Goal: Information Seeking & Learning: Learn about a topic

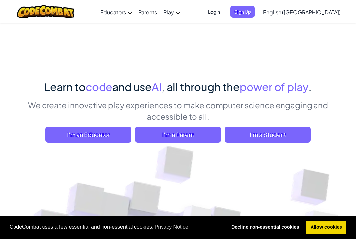
click at [291, 132] on span "I'm a Student" at bounding box center [268, 135] width 86 height 16
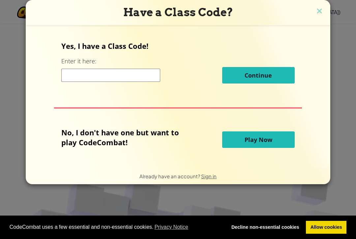
click at [270, 140] on span "Play Now" at bounding box center [259, 139] width 28 height 8
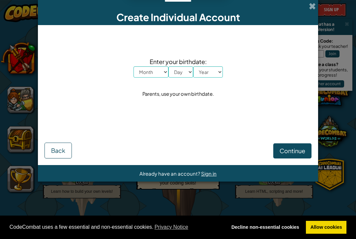
click at [311, 6] on span at bounding box center [312, 6] width 7 height 7
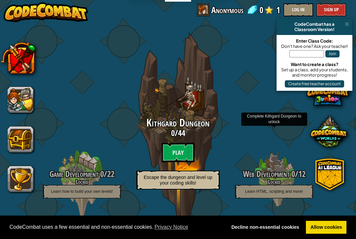
click at [289, 129] on div at bounding box center [274, 180] width 52 height 104
click at [176, 159] on btn "Play" at bounding box center [178, 152] width 33 height 20
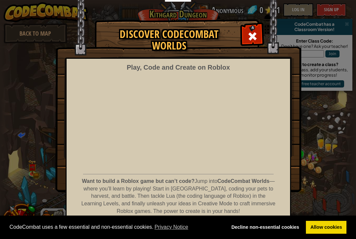
click at [253, 32] on span at bounding box center [252, 36] width 11 height 11
click at [252, 32] on div at bounding box center [178, 119] width 356 height 233
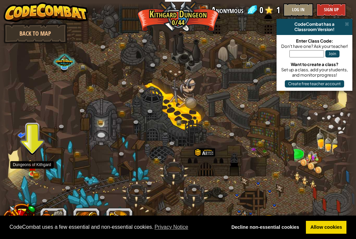
click at [28, 168] on img at bounding box center [32, 167] width 9 height 15
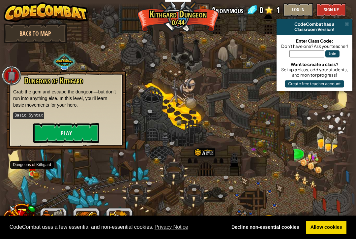
click at [54, 133] on button "Play" at bounding box center [66, 133] width 66 height 20
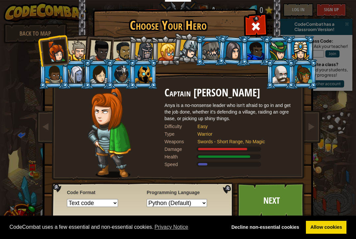
click at [212, 47] on div at bounding box center [210, 51] width 17 height 18
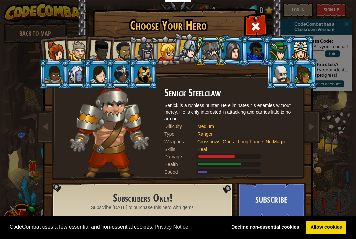
click at [276, 201] on button "Subscribe" at bounding box center [271, 200] width 69 height 36
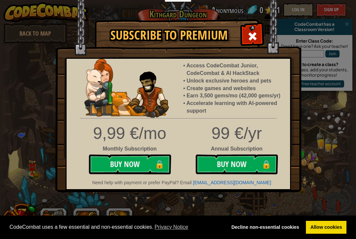
click at [252, 39] on span at bounding box center [252, 36] width 11 height 11
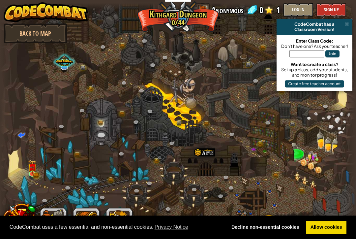
click at [254, 33] on div at bounding box center [178, 119] width 356 height 233
click at [30, 168] on img at bounding box center [32, 167] width 5 height 4
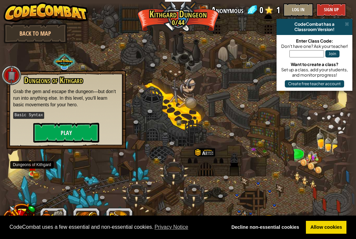
click at [58, 131] on button "Play" at bounding box center [66, 133] width 66 height 20
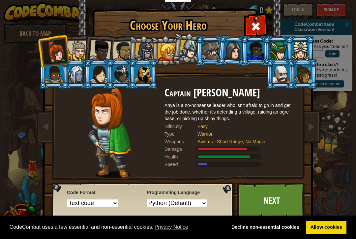
click at [77, 48] on div at bounding box center [78, 51] width 20 height 20
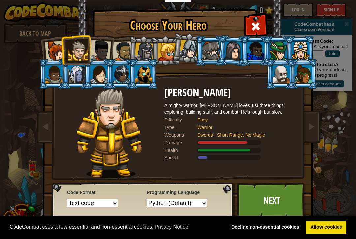
click at [285, 206] on link "Next" at bounding box center [271, 200] width 69 height 36
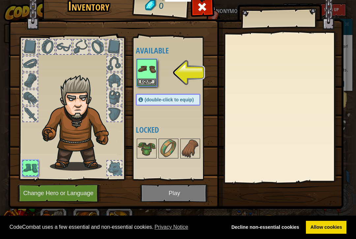
click at [153, 69] on img at bounding box center [146, 69] width 18 height 18
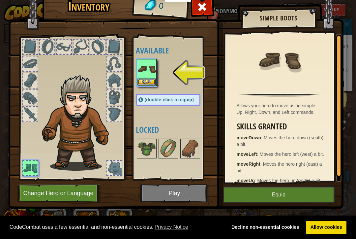
click at [307, 193] on button "Equip" at bounding box center [278, 194] width 111 height 16
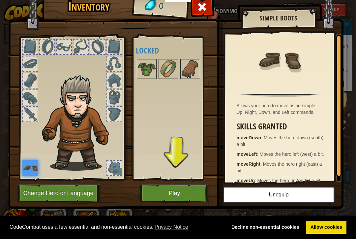
click at [183, 193] on button "Play" at bounding box center [174, 193] width 69 height 18
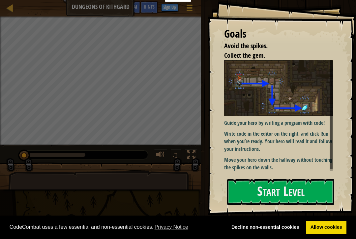
click at [303, 204] on button "Start Level" at bounding box center [280, 192] width 107 height 26
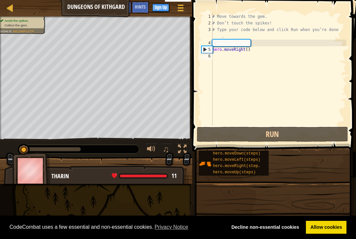
click at [300, 192] on span at bounding box center [272, 240] width 159 height 195
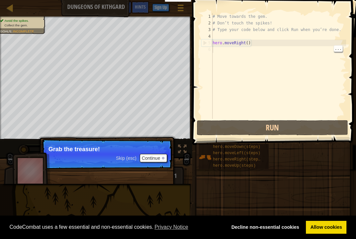
click at [305, 94] on div "# Move towards the gem. # Don’t touch the spikes! # Type your code below and cl…" at bounding box center [278, 72] width 135 height 119
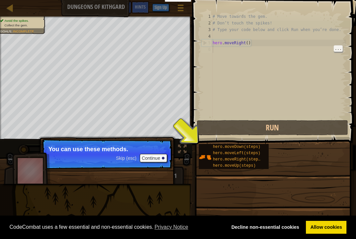
click at [319, 88] on div "# Move towards the gem. # Don’t touch the spikes! # Type your code below and cl…" at bounding box center [278, 72] width 135 height 119
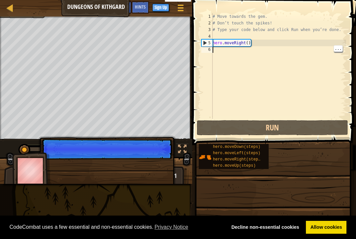
click at [303, 102] on div "# Move towards the gem. # Don’t touch the spikes! # Type your code below and cl…" at bounding box center [278, 72] width 135 height 119
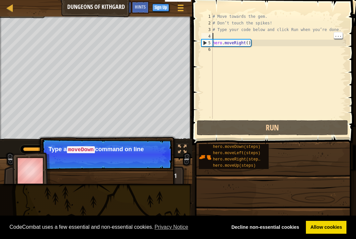
click at [236, 38] on div "# Move towards the gem. # Don’t touch the spikes! # Type your code below and cl…" at bounding box center [278, 72] width 135 height 119
click at [246, 42] on div "# Move towards the gem. # Don’t touch the spikes! # Type your code below and cl…" at bounding box center [278, 72] width 135 height 119
type textarea "hero.moveRight()"
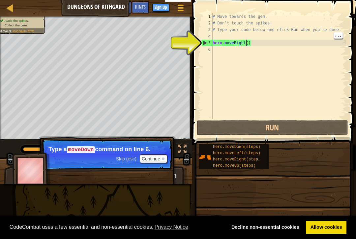
click at [253, 40] on div "# Move towards the gem. # Don’t touch the spikes! # Type your code below and cl…" at bounding box center [278, 72] width 135 height 119
click at [10, 9] on div at bounding box center [10, 8] width 8 height 8
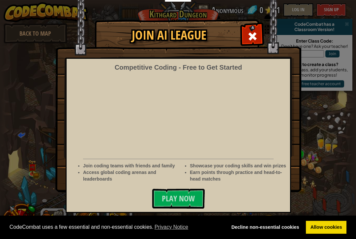
click at [251, 41] on span at bounding box center [252, 36] width 11 height 11
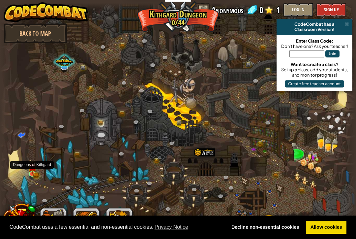
click at [32, 171] on img at bounding box center [32, 167] width 9 height 15
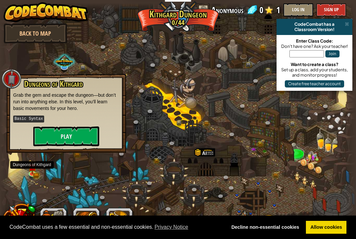
click at [53, 133] on button "Play" at bounding box center [66, 136] width 66 height 20
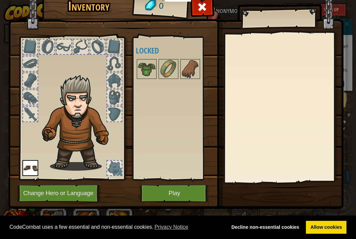
click at [61, 194] on button "Change Hero or Language" at bounding box center [59, 193] width 84 height 18
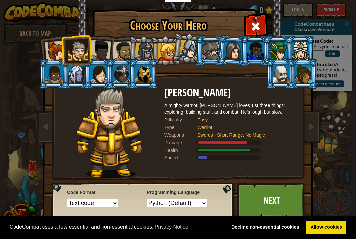
click at [259, 21] on span at bounding box center [255, 26] width 11 height 11
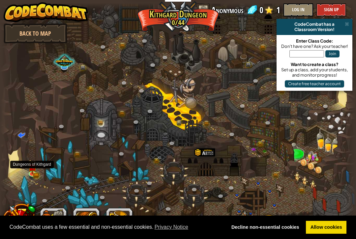
click at [31, 172] on img at bounding box center [32, 167] width 9 height 15
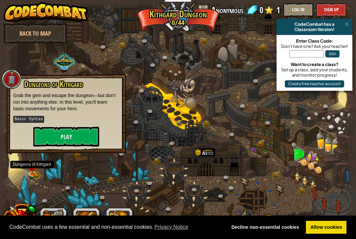
click at [49, 136] on button "Play" at bounding box center [66, 137] width 66 height 20
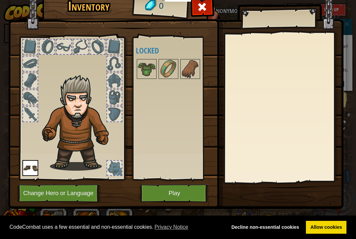
click at [187, 200] on button "Play" at bounding box center [174, 193] width 69 height 18
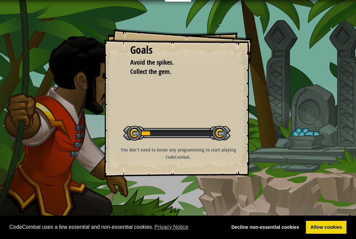
click at [186, 198] on div "Goals Avoid the spikes. Collect the gem. Start Level Error loading from server.…" at bounding box center [178, 119] width 356 height 239
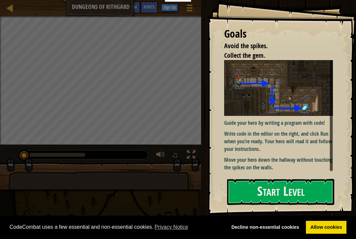
click at [295, 192] on button "Start Level" at bounding box center [280, 192] width 107 height 26
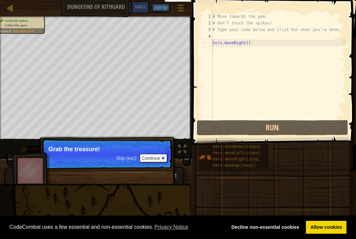
click at [300, 128] on button "Run" at bounding box center [272, 127] width 151 height 15
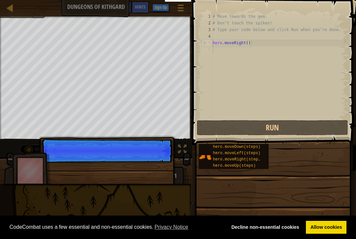
scroll to position [3, 0]
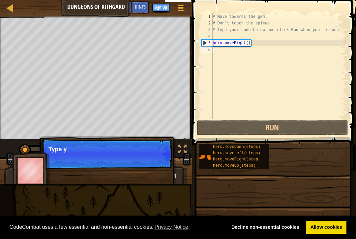
click at [316, 122] on button "Run" at bounding box center [272, 127] width 151 height 15
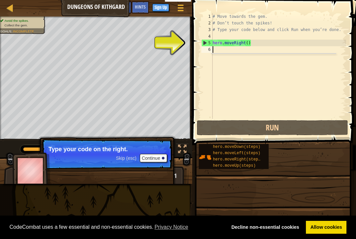
type textarea "mo"
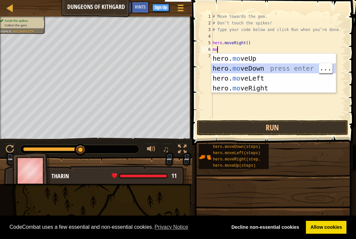
click at [253, 67] on div "hero. mo veUp press enter hero. mo veDown press enter hero. mo veLeft press ent…" at bounding box center [273, 82] width 125 height 59
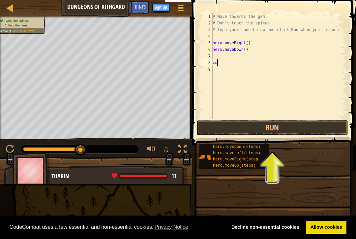
type textarea "c"
click at [208, 51] on div "6" at bounding box center [206, 49] width 11 height 7
type textarea "hero.moveDown()"
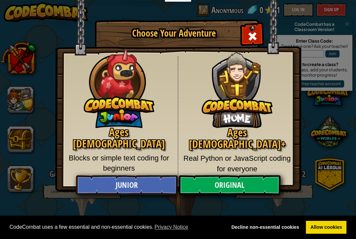
click at [249, 40] on span "Close modal" at bounding box center [252, 36] width 11 height 11
